Goal: Transaction & Acquisition: Purchase product/service

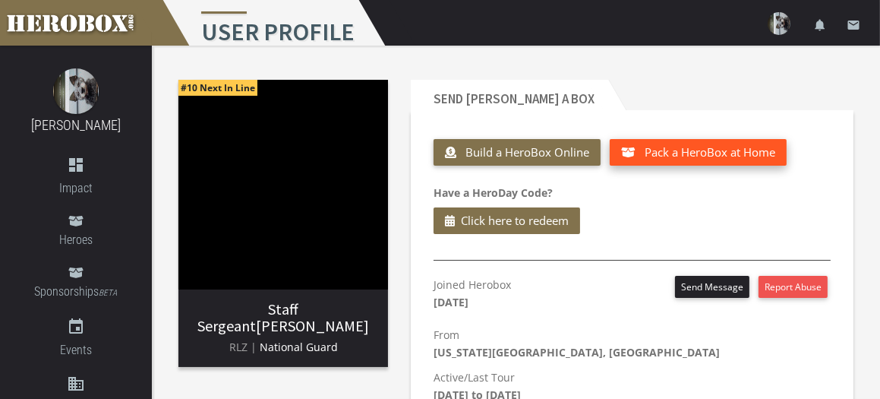
click at [700, 150] on span "Pack a HeroBox at Home" at bounding box center [710, 151] width 131 height 15
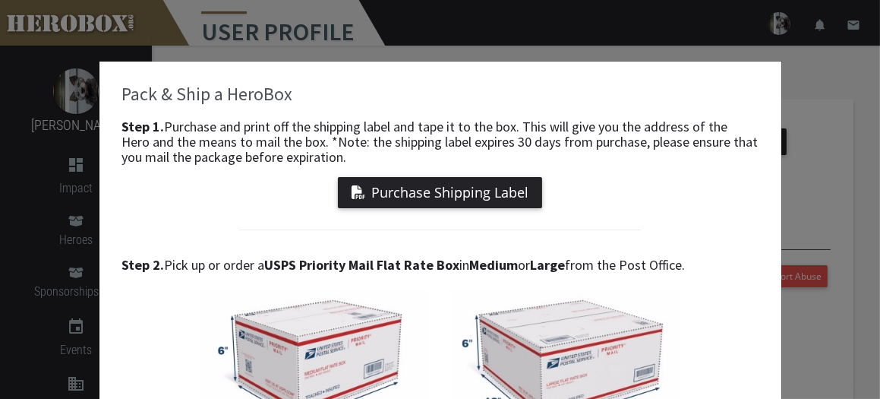
scroll to position [76, 0]
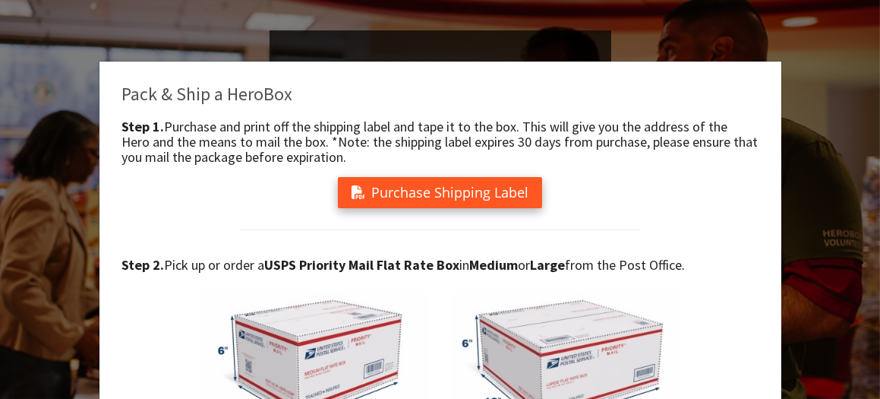
click at [478, 190] on button "Purchase Shipping Label" at bounding box center [440, 192] width 204 height 31
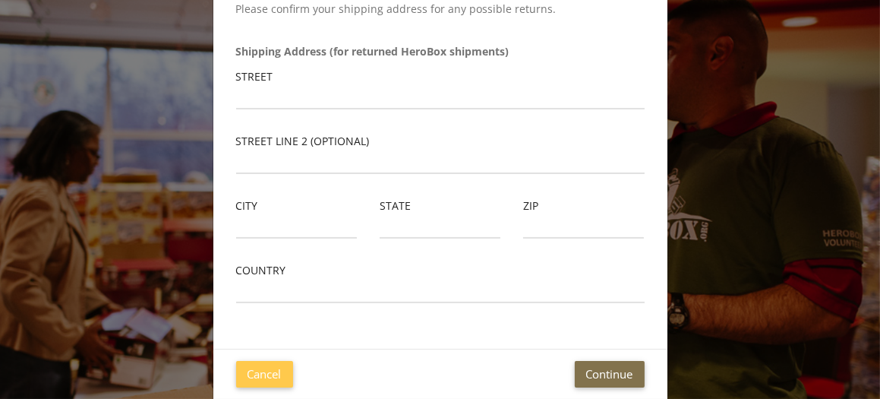
scroll to position [156, 0]
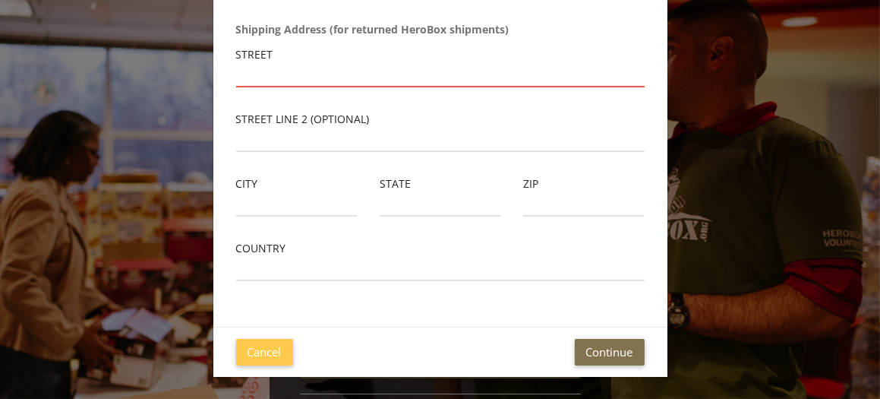
click at [269, 79] on input "text" at bounding box center [440, 75] width 409 height 24
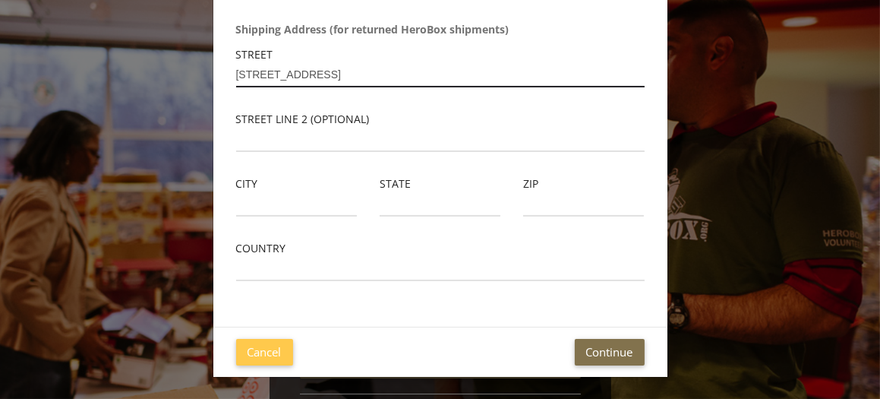
type input "[STREET_ADDRESS]"
click at [304, 190] on div "City" at bounding box center [296, 196] width 121 height 42
click at [290, 200] on input "text" at bounding box center [296, 204] width 121 height 24
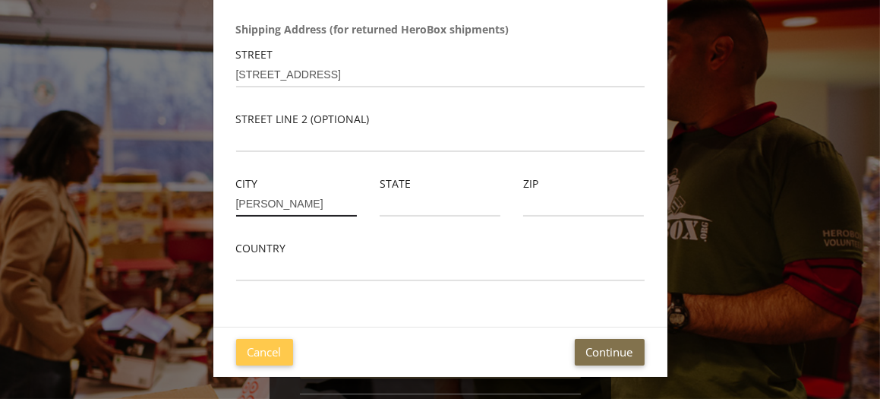
type input "[PERSON_NAME]"
click at [460, 191] on div "State" at bounding box center [440, 196] width 121 height 42
click at [461, 191] on div "State" at bounding box center [440, 196] width 121 height 42
click at [450, 206] on input "text" at bounding box center [440, 204] width 121 height 24
type input "NV"
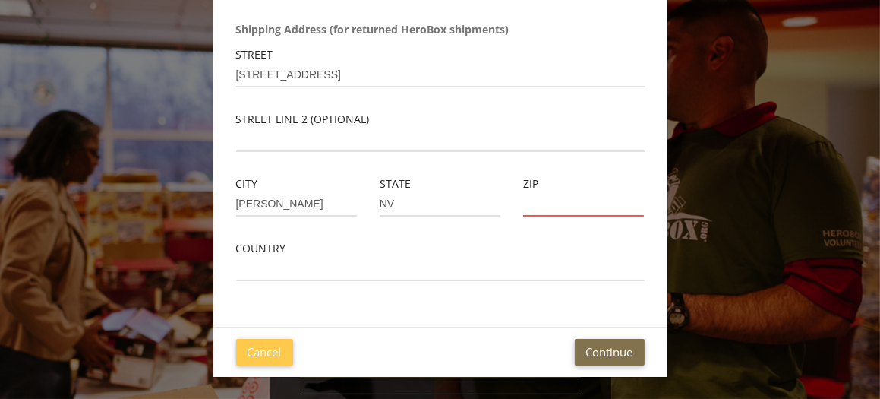
click at [563, 204] on input "text" at bounding box center [583, 204] width 121 height 24
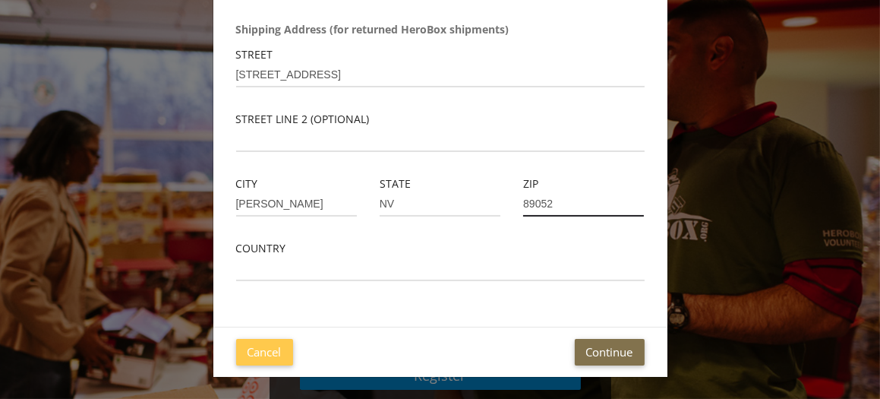
scroll to position [152, 0]
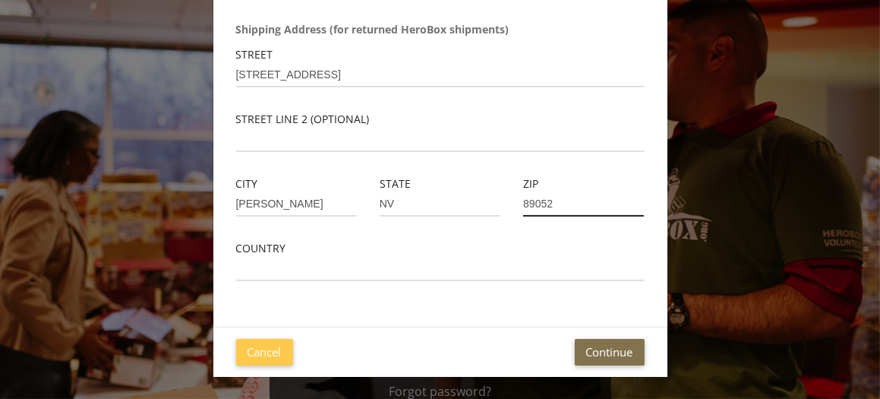
type input "89052"
click at [301, 249] on div "Country" at bounding box center [440, 260] width 409 height 42
click at [295, 273] on input "text" at bounding box center [440, 269] width 409 height 24
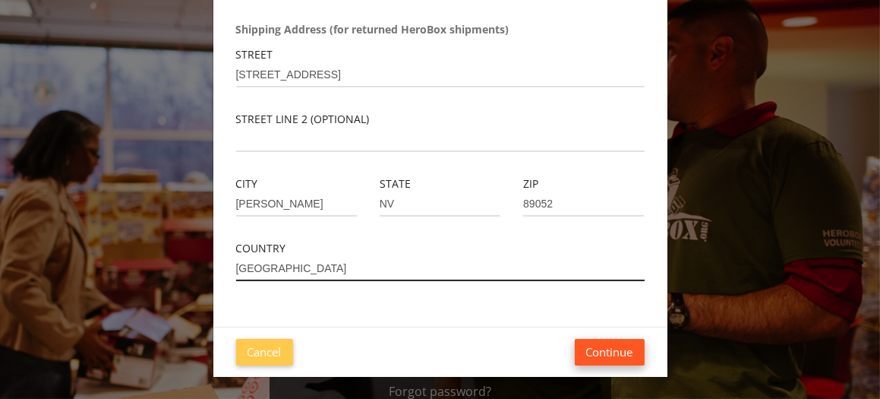
type input "[GEOGRAPHIC_DATA]"
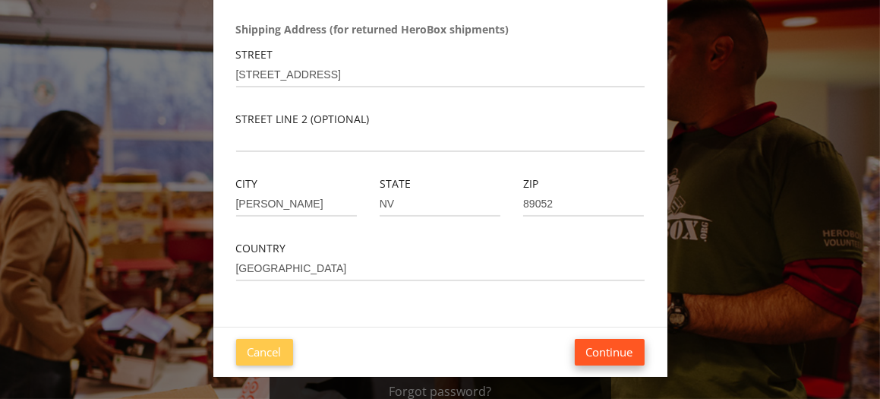
click at [614, 349] on button "Continue" at bounding box center [610, 352] width 70 height 27
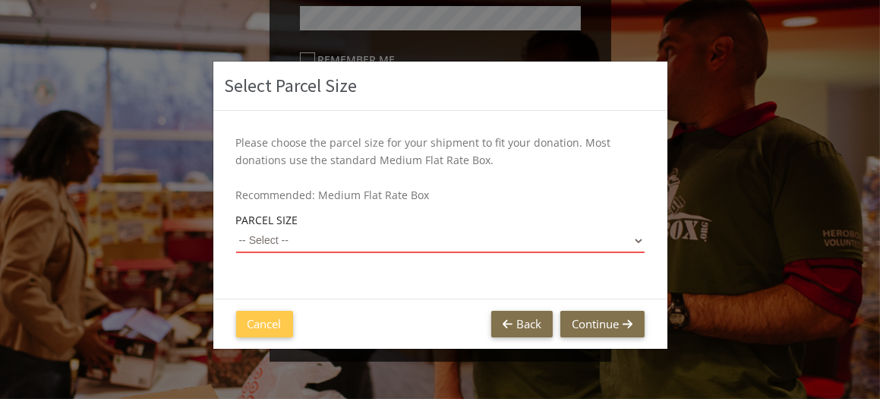
scroll to position [229, 0]
click at [583, 322] on button "Continue" at bounding box center [602, 324] width 84 height 27
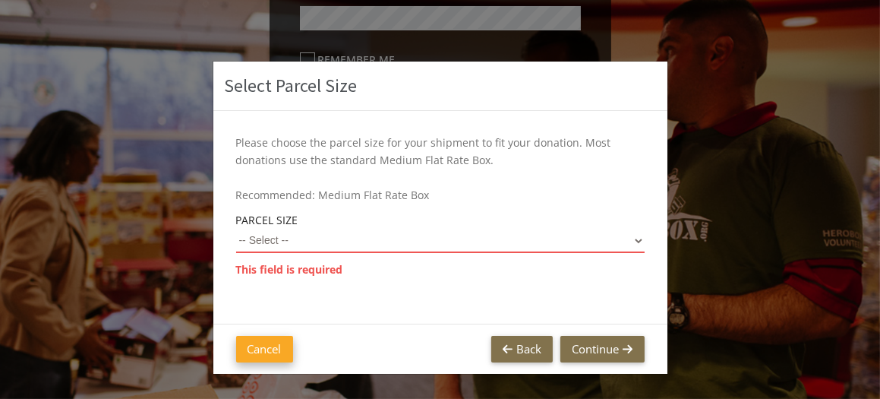
click at [260, 342] on button "Cancel" at bounding box center [264, 349] width 57 height 27
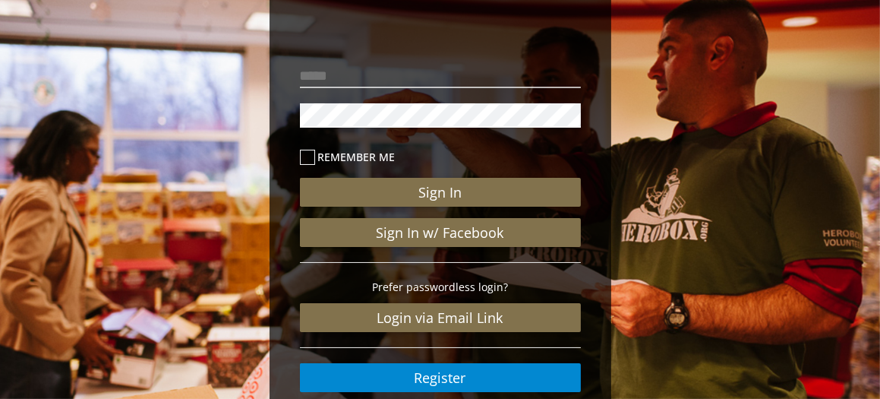
scroll to position [153, 0]
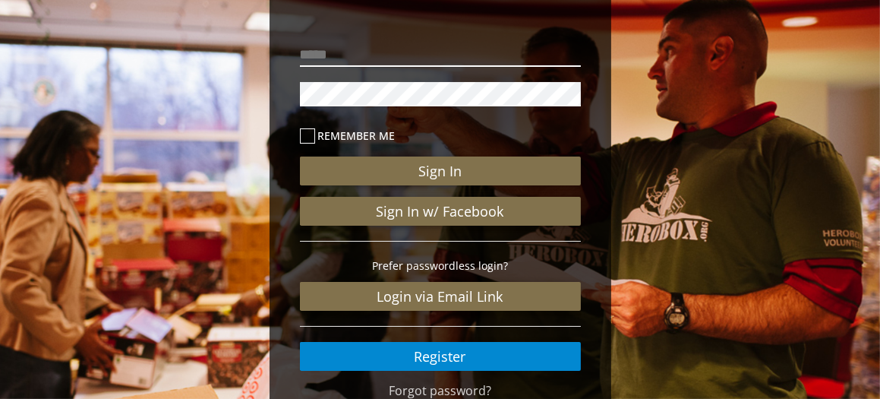
click at [380, 56] on input "email" at bounding box center [440, 55] width 281 height 24
type input "**********"
click at [307, 135] on icon at bounding box center [307, 135] width 15 height 15
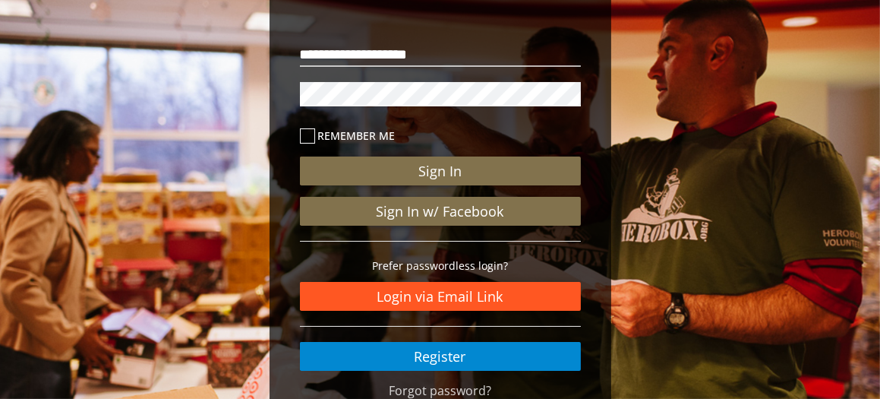
click at [453, 294] on link "Login via Email Link" at bounding box center [440, 296] width 281 height 29
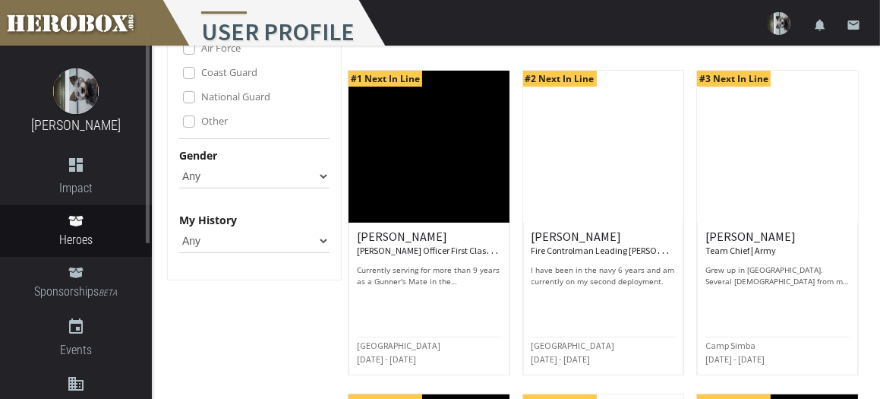
scroll to position [152, 0]
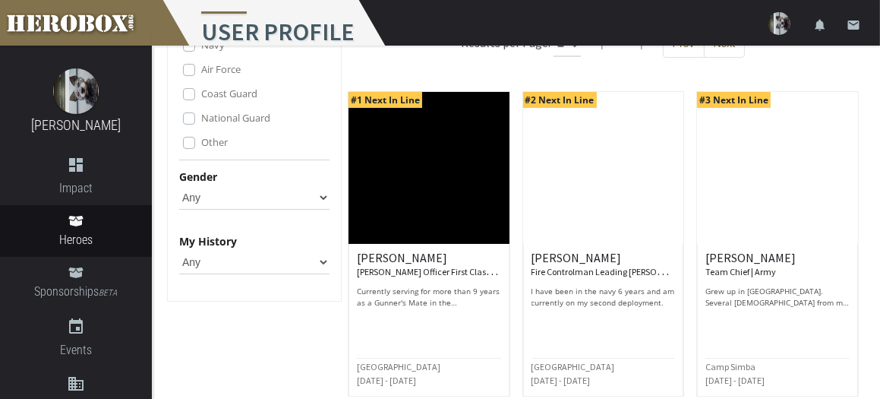
drag, startPoint x: 192, startPoint y: 176, endPoint x: 187, endPoint y: 167, distance: 10.6
click at [201, 150] on label "Other" at bounding box center [214, 142] width 27 height 17
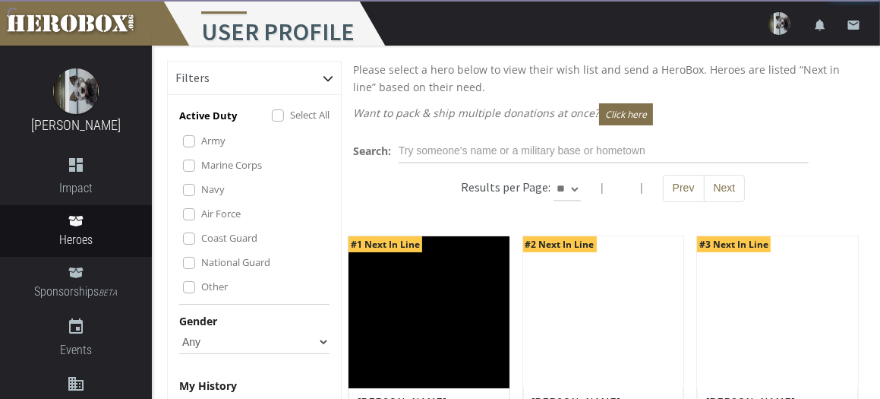
scroll to position [0, 0]
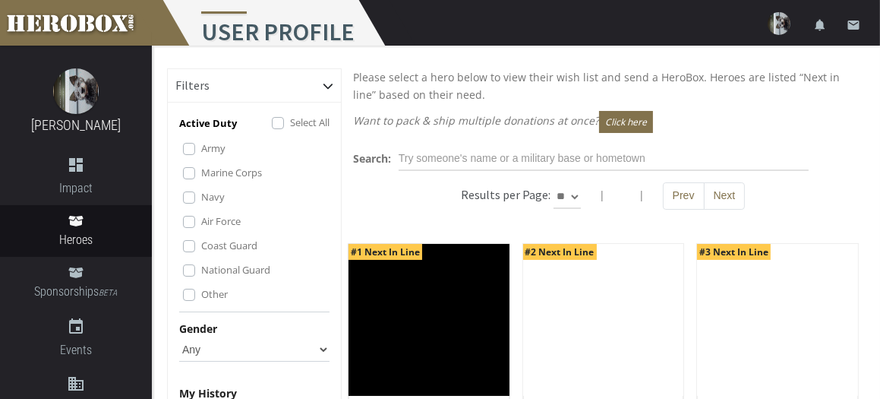
click at [201, 152] on label "Army" at bounding box center [213, 148] width 24 height 17
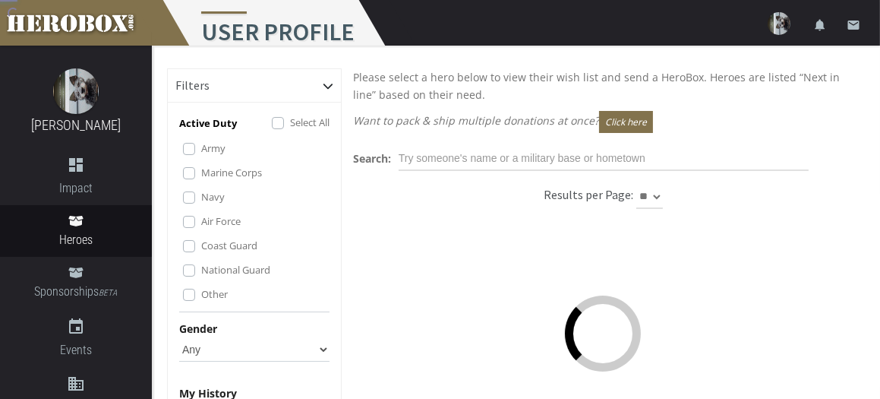
click at [201, 181] on label "Marine Corps" at bounding box center [231, 172] width 61 height 17
click at [201, 205] on label "Navy" at bounding box center [213, 196] width 24 height 17
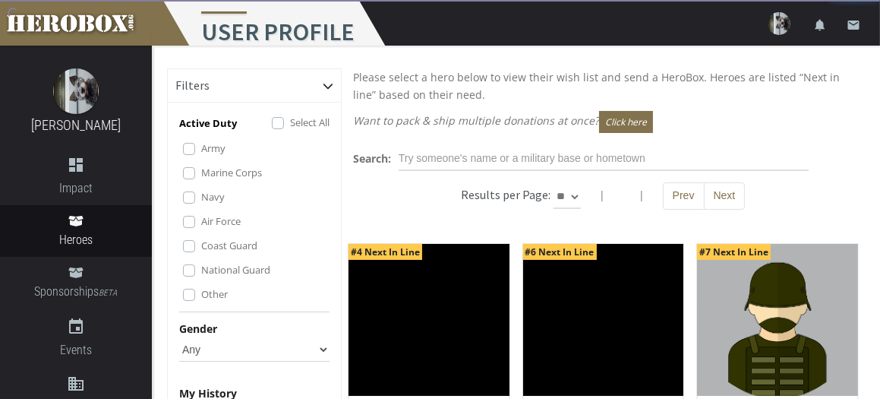
click at [201, 229] on label "Air Force" at bounding box center [220, 221] width 39 height 17
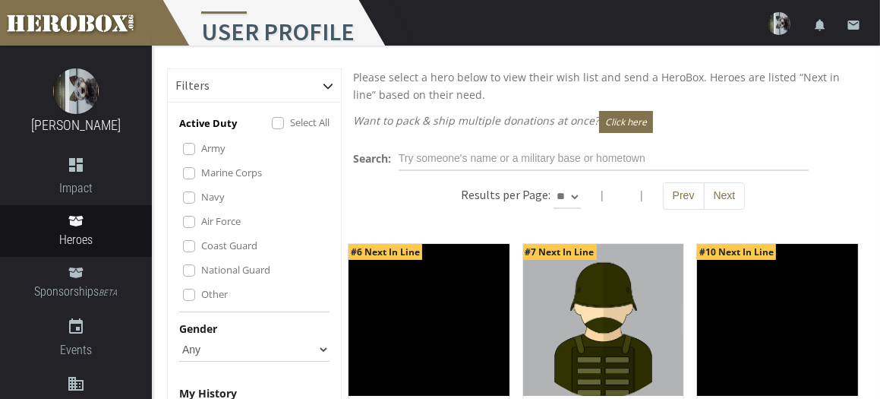
click at [201, 254] on label "Coast Guard" at bounding box center [229, 245] width 56 height 17
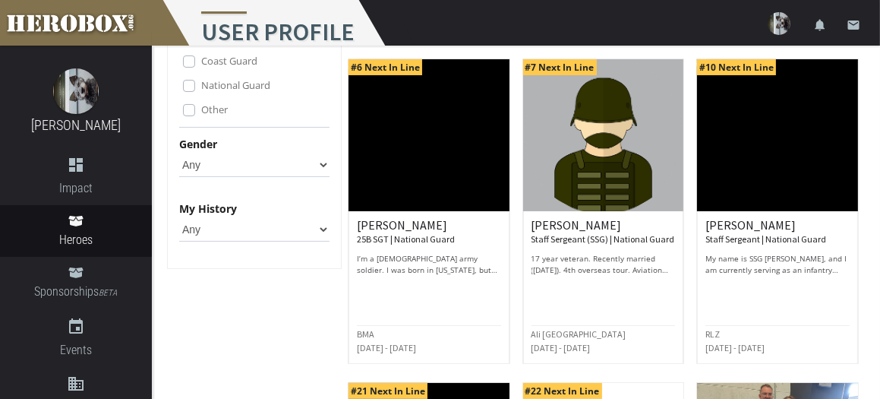
scroll to position [152, 0]
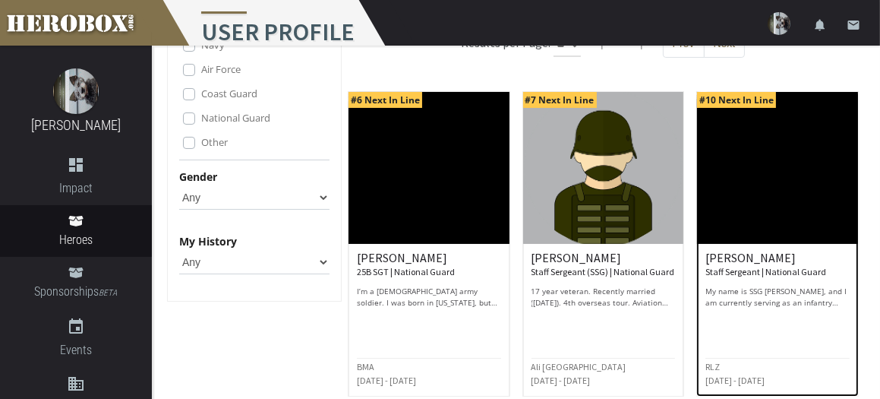
click at [762, 171] on img at bounding box center [777, 168] width 161 height 152
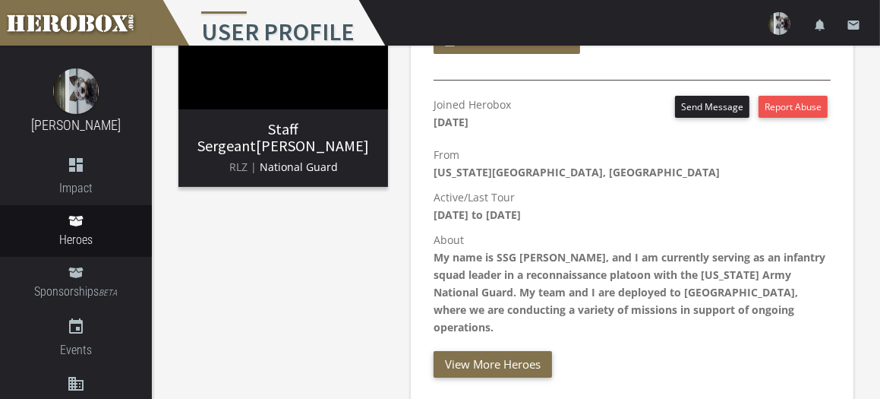
scroll to position [197, 0]
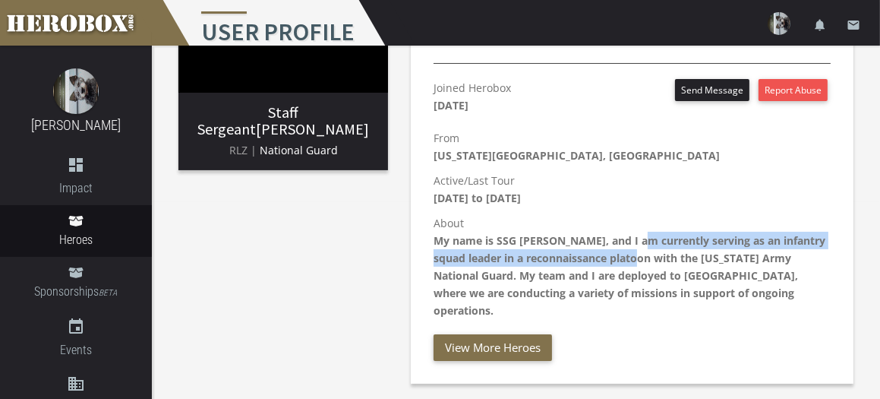
click at [641, 251] on p "About My name is SSG [PERSON_NAME], and I am currently serving as an infantry s…" at bounding box center [632, 266] width 397 height 105
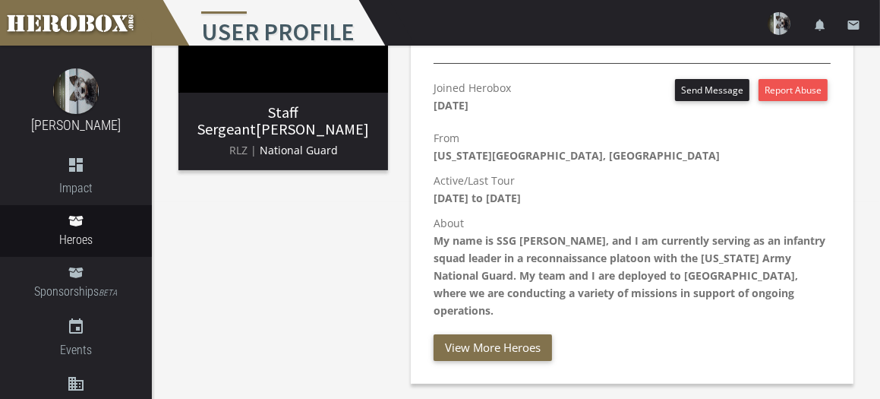
click at [629, 257] on b "My name is SSG [PERSON_NAME], and I am currently serving as an infantry squad l…" at bounding box center [630, 275] width 392 height 84
click at [630, 255] on b "My name is SSG [PERSON_NAME], and I am currently serving as an infantry squad l…" at bounding box center [630, 275] width 392 height 84
click at [652, 190] on p "Active/Last Tour [DATE] to [DATE]" at bounding box center [632, 189] width 397 height 35
click at [666, 186] on p "Active/Last Tour [DATE] to [DATE]" at bounding box center [632, 189] width 397 height 35
drag, startPoint x: 665, startPoint y: 185, endPoint x: 653, endPoint y: 163, distance: 25.8
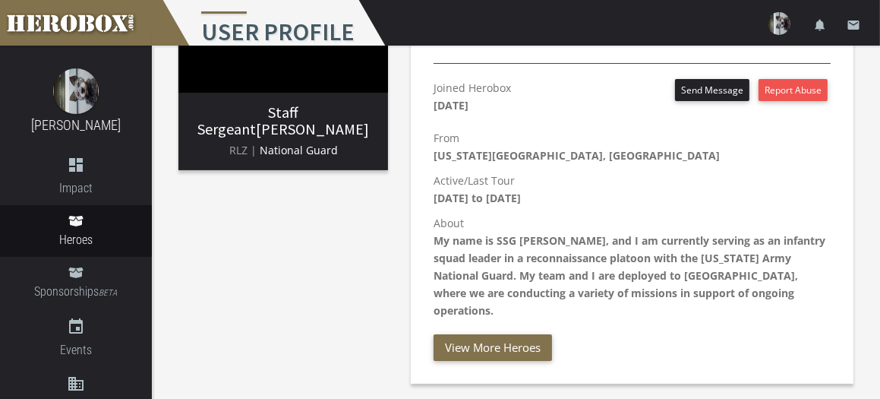
click at [669, 182] on p "Active/Last Tour [DATE] to [DATE]" at bounding box center [632, 189] width 397 height 35
drag, startPoint x: 653, startPoint y: 163, endPoint x: 621, endPoint y: 163, distance: 31.9
click at [621, 163] on p "From [US_STATE][GEOGRAPHIC_DATA], [GEOGRAPHIC_DATA]" at bounding box center [632, 146] width 397 height 35
click at [592, 153] on p "From [US_STATE][GEOGRAPHIC_DATA], [GEOGRAPHIC_DATA]" at bounding box center [632, 146] width 397 height 35
drag, startPoint x: 537, startPoint y: 114, endPoint x: 532, endPoint y: 107, distance: 8.7
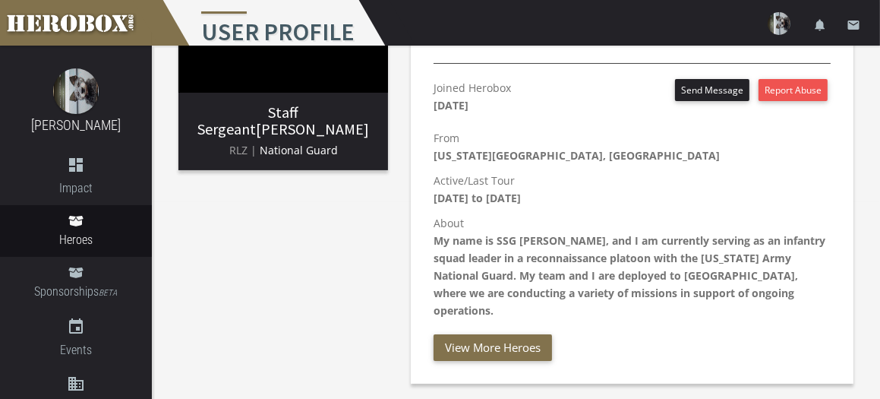
click at [534, 110] on div "Joined Herobox [DATE] Send Message Report Abuse" at bounding box center [632, 100] width 397 height 43
drag, startPoint x: 519, startPoint y: 90, endPoint x: 523, endPoint y: 103, distance: 12.5
click at [511, 99] on p "Joined Herobox [DATE]" at bounding box center [472, 96] width 77 height 35
drag, startPoint x: 547, startPoint y: 200, endPoint x: 583, endPoint y: 212, distance: 38.4
click at [545, 197] on p "Active/Last Tour [DATE] to [DATE]" at bounding box center [632, 189] width 397 height 35
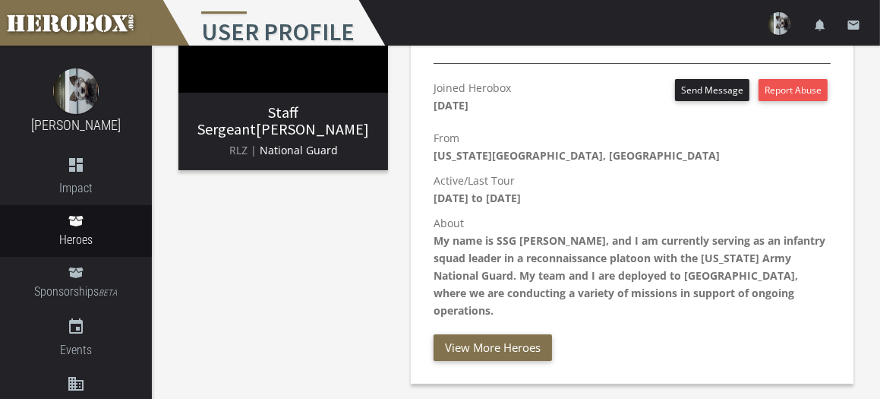
drag, startPoint x: 690, startPoint y: 214, endPoint x: 689, endPoint y: 207, distance: 7.6
click at [689, 212] on div "Joined Herobox [DATE] Send Message Report Abuse From [US_STATE][GEOGRAPHIC_DATA…" at bounding box center [632, 220] width 420 height 282
click at [308, 121] on h3 "Staff Sergeant [PERSON_NAME]" at bounding box center [283, 120] width 185 height 33
click at [634, 176] on p "Active/Last Tour [DATE] to [DATE]" at bounding box center [632, 189] width 397 height 35
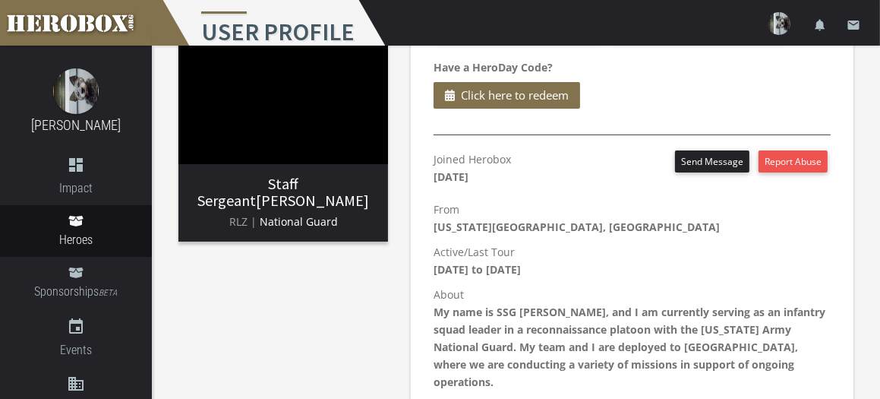
scroll to position [76, 0]
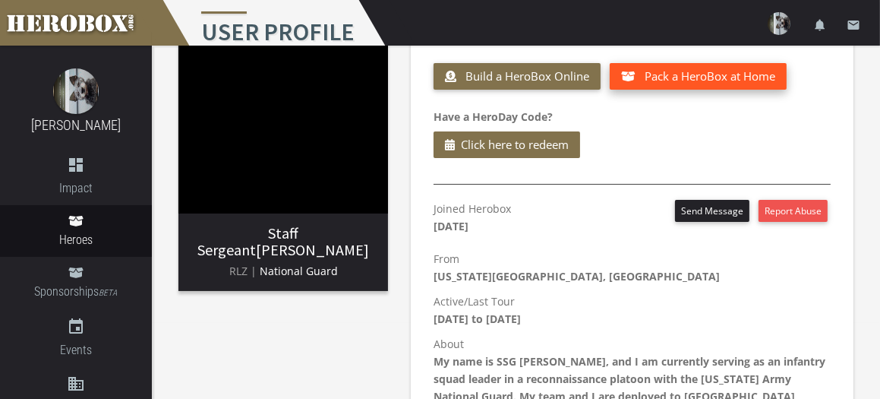
click at [658, 71] on span "Pack a HeroBox at Home" at bounding box center [710, 75] width 131 height 15
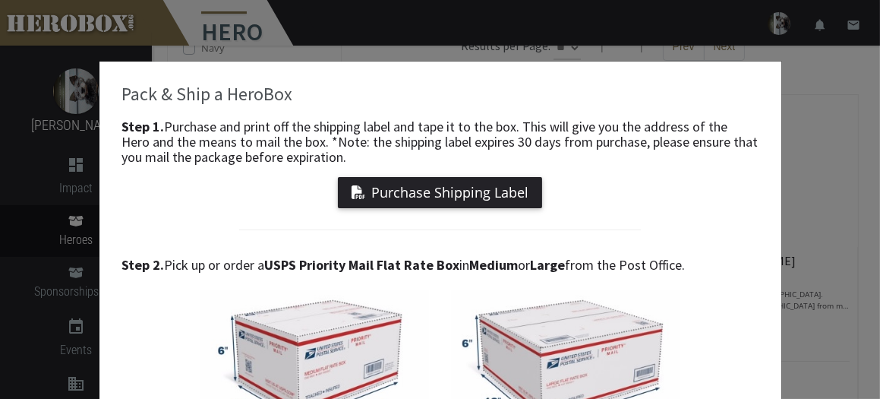
scroll to position [153, 0]
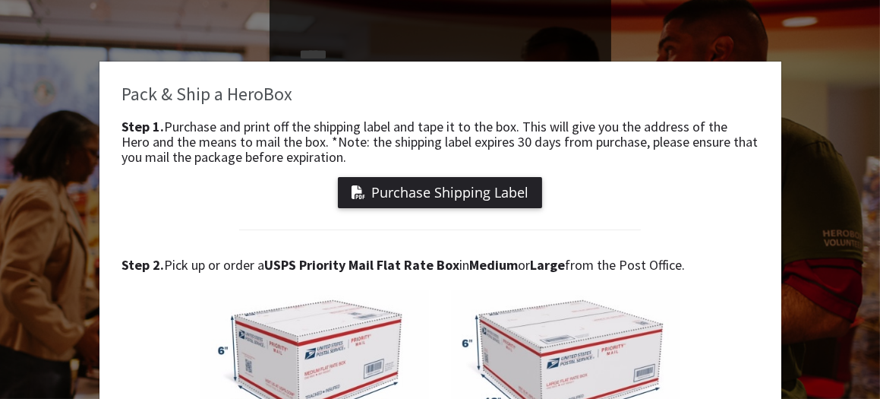
scroll to position [76, 0]
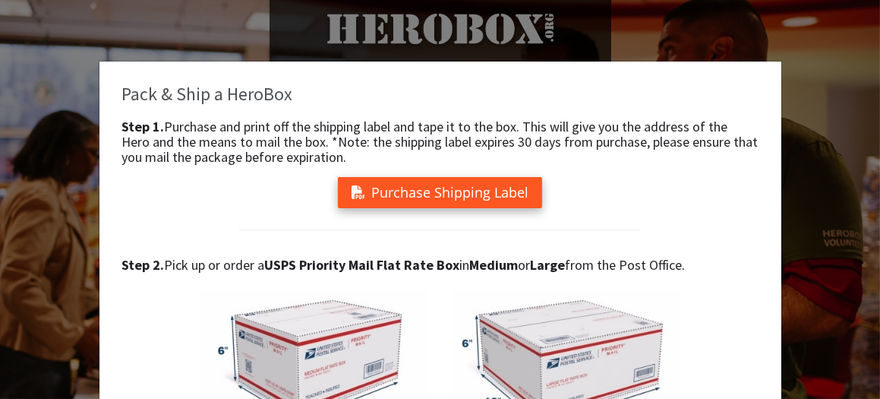
click at [491, 191] on button "Purchase Shipping Label" at bounding box center [440, 192] width 204 height 31
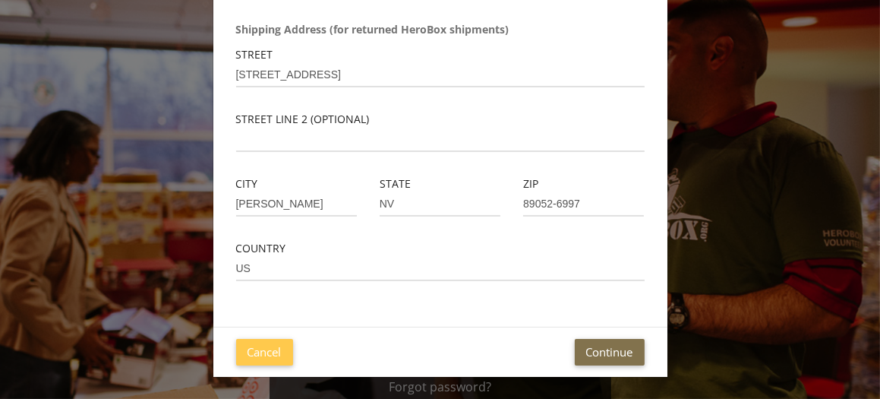
scroll to position [228, 0]
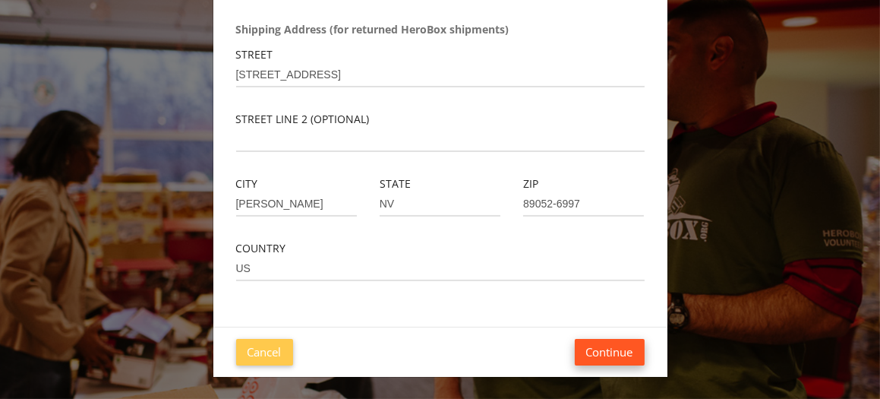
click at [595, 347] on button "Continue" at bounding box center [610, 352] width 70 height 27
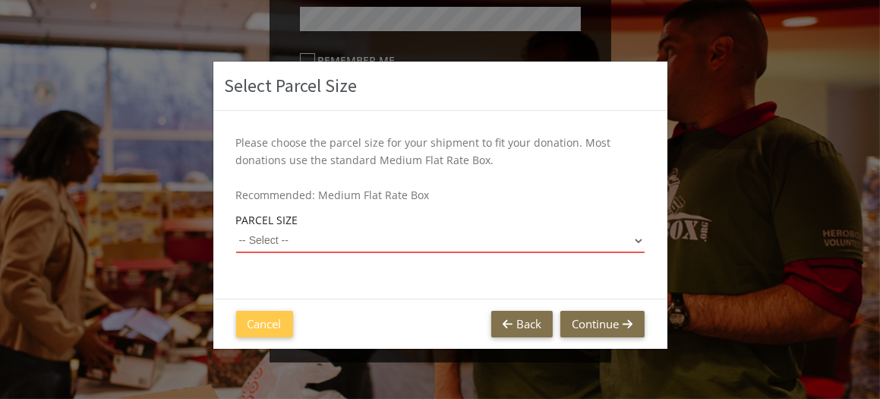
click at [267, 237] on select "-- Select -- Small Flat Rate Envelope (Est. $11.38) Medium Flat Rate Box (Est. …" at bounding box center [440, 241] width 409 height 24
click at [236, 229] on select "-- Select -- Small Flat Rate Envelope (Est. $11.38) Medium Flat Rate Box (Est. …" at bounding box center [440, 241] width 409 height 24
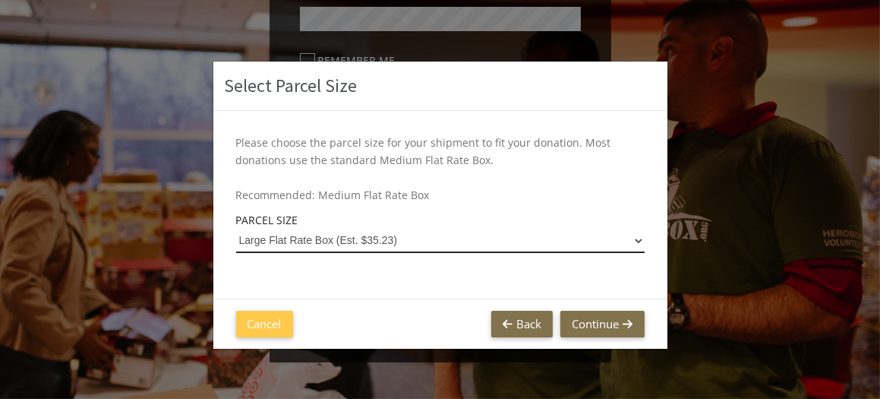
select select "Large Flat Rate Box"
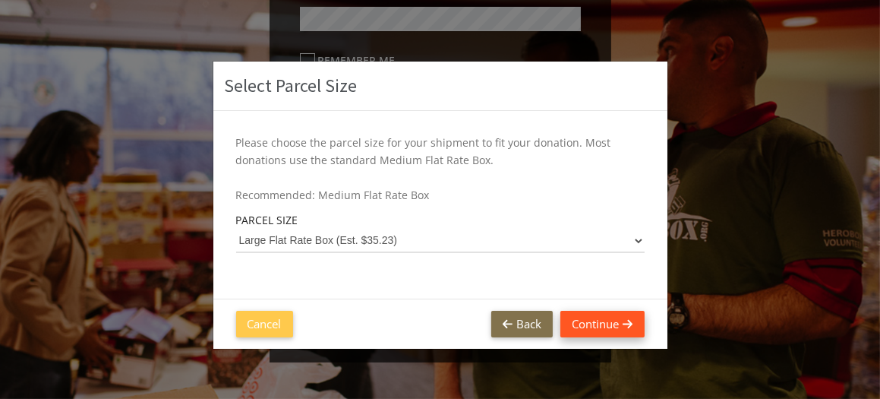
click at [589, 317] on button "Continue" at bounding box center [602, 324] width 84 height 27
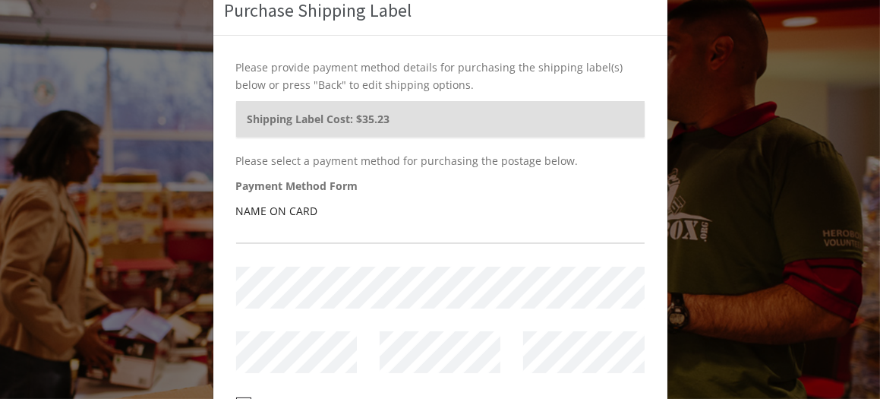
scroll to position [76, 0]
